Goal: Information Seeking & Learning: Learn about a topic

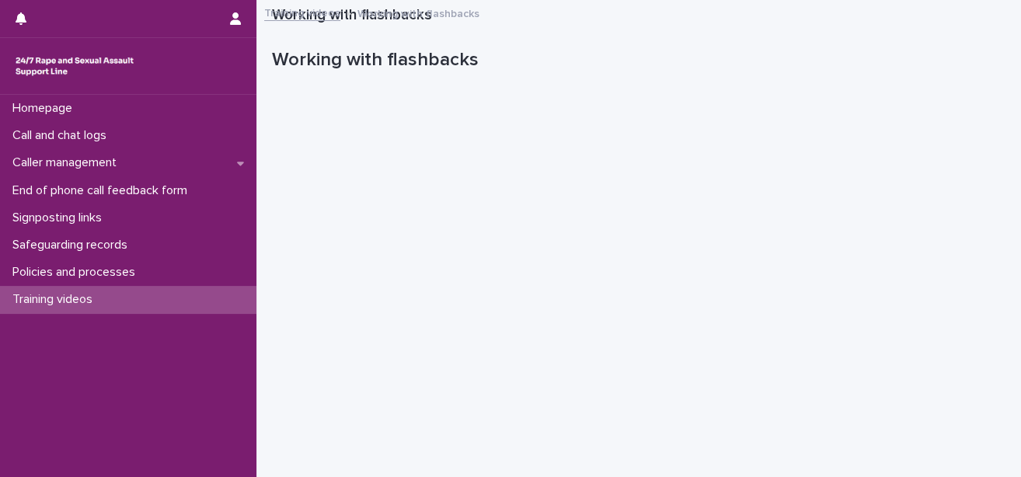
scroll to position [194, 0]
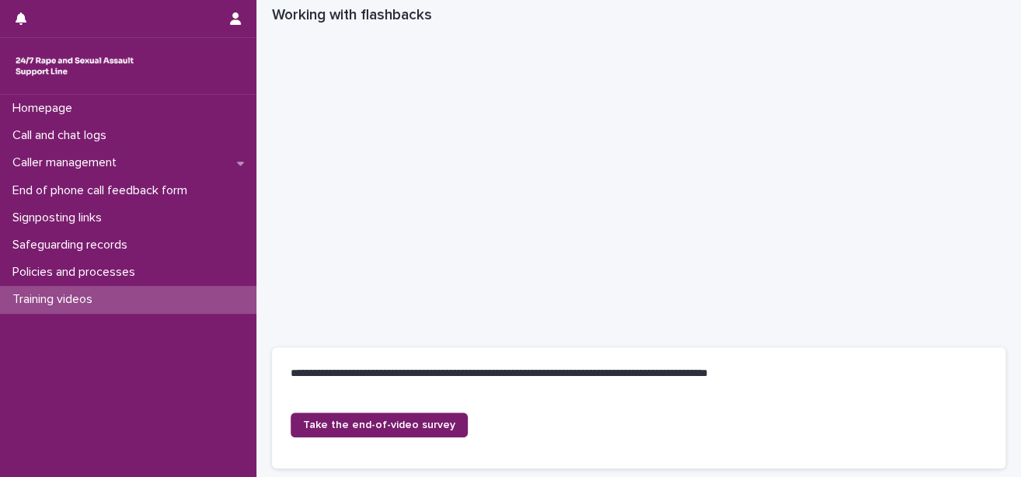
click at [75, 302] on p "Training videos" at bounding box center [55, 299] width 99 height 15
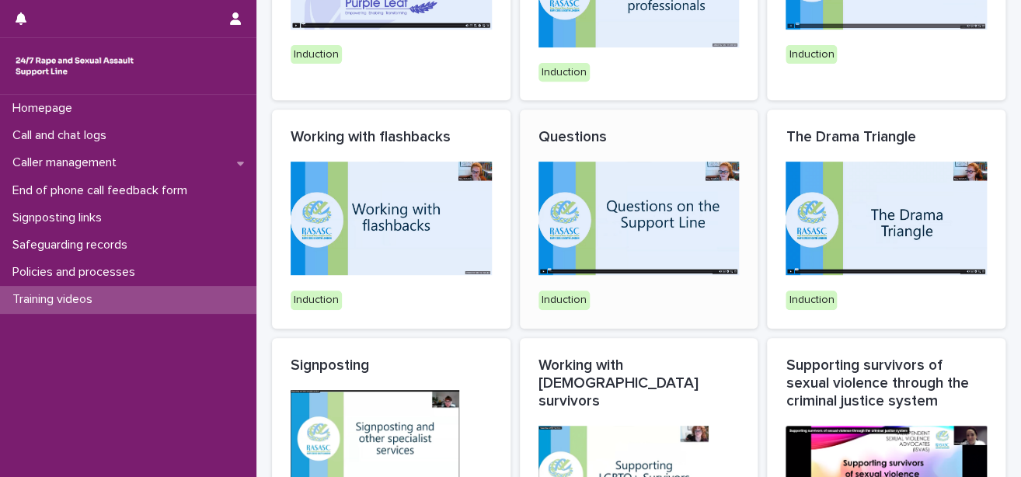
scroll to position [249, 0]
click at [637, 379] on p "Working with [DEMOGRAPHIC_DATA] survivors" at bounding box center [639, 383] width 201 height 54
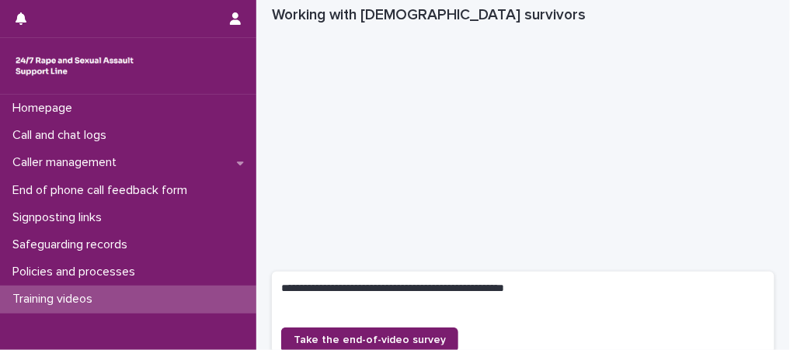
scroll to position [311, 0]
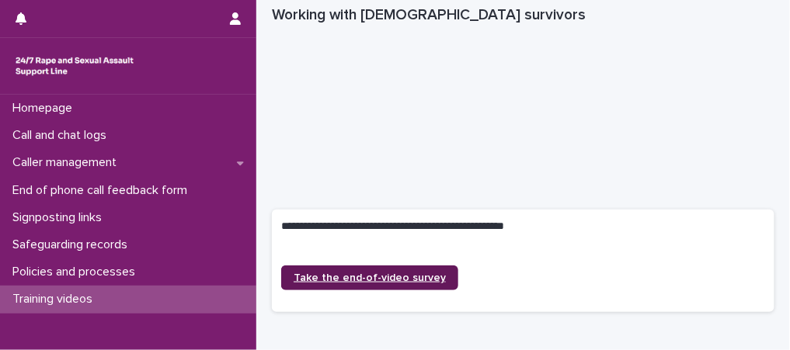
click at [375, 276] on span "Take the end-of-video survey" at bounding box center [370, 278] width 152 height 11
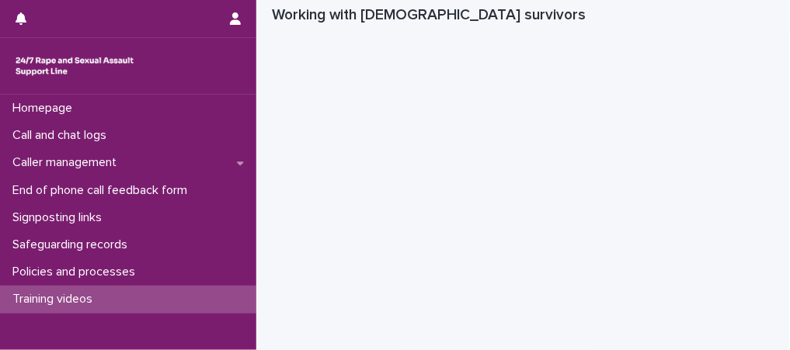
scroll to position [96, 0]
